Goal: Information Seeking & Learning: Check status

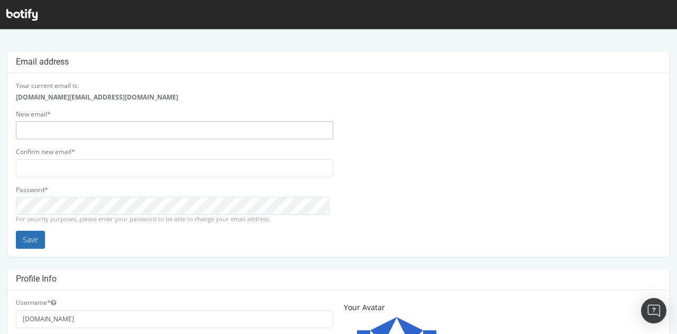
type input "[DOMAIN_NAME]"
click at [39, 236] on button "Save" at bounding box center [30, 240] width 29 height 18
click at [374, 188] on div "Your current email is: [DOMAIN_NAME][EMAIL_ADDRESS][DOMAIN_NAME] New email* [DO…" at bounding box center [339, 165] width 656 height 168
click at [40, 235] on button "Save" at bounding box center [30, 240] width 29 height 18
click at [20, 11] on icon at bounding box center [21, 15] width 31 height 12
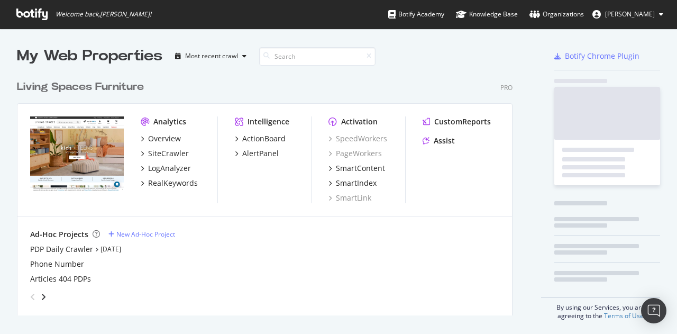
scroll to position [241, 496]
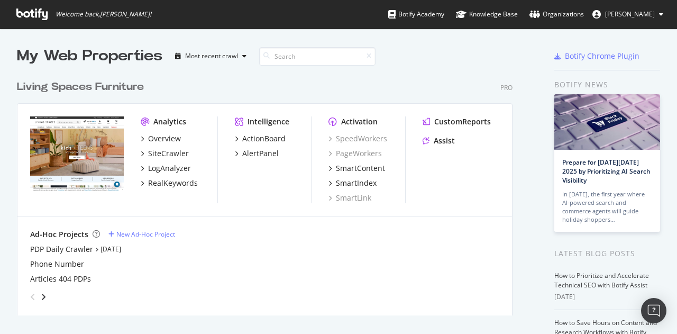
click at [160, 126] on div "Analytics" at bounding box center [169, 121] width 33 height 11
click at [165, 135] on div "Overview" at bounding box center [164, 138] width 33 height 11
